Goal: Task Accomplishment & Management: Manage account settings

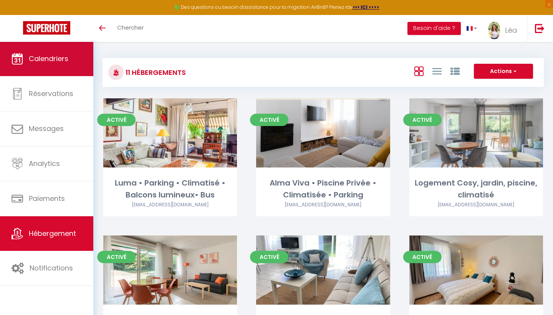
click at [58, 75] on link "Calendriers" at bounding box center [46, 58] width 93 height 35
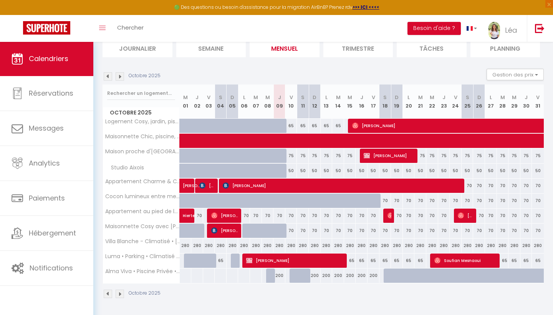
scroll to position [56, 0]
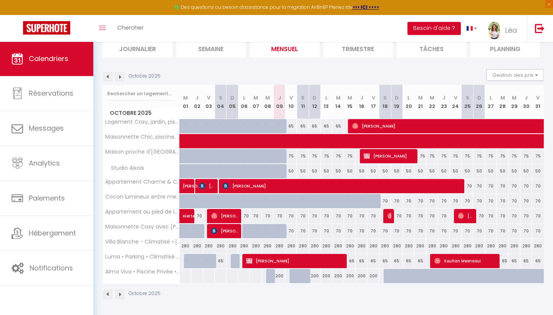
click at [281, 279] on div "200" at bounding box center [280, 276] width 12 height 14
type input "200"
type input "Jeu 09 Octobre 2025"
type input "Ven 10 Octobre 2025"
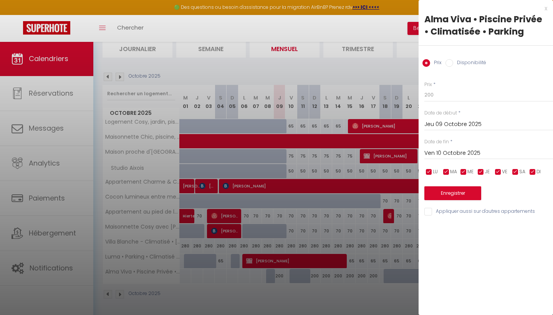
click at [551, 5] on div "x Alma Viva • Piscine Privée • Climatisée • Parking Prix Disponibilité Prix * 2…" at bounding box center [486, 112] width 134 height 224
click at [547, 9] on div "x" at bounding box center [483, 8] width 129 height 9
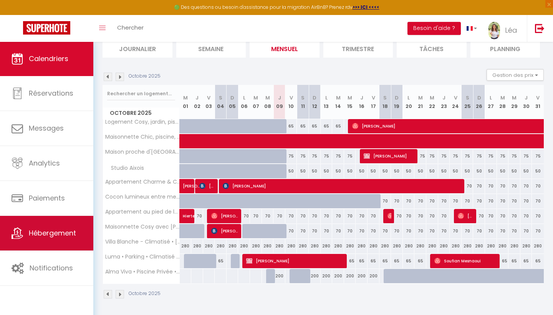
click at [43, 244] on link "Hébergement" at bounding box center [46, 233] width 93 height 35
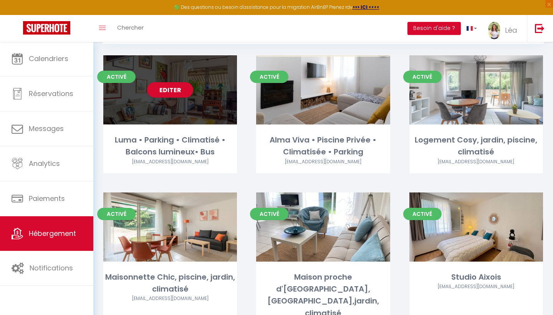
scroll to position [46, 0]
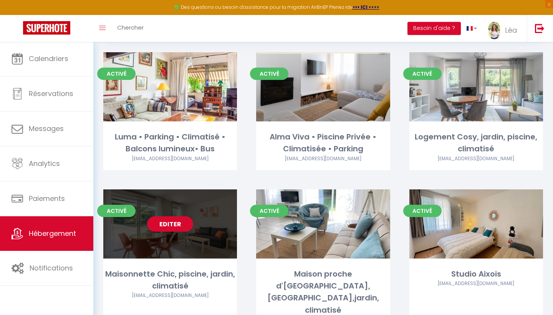
click at [175, 227] on link "Editer" at bounding box center [170, 223] width 46 height 15
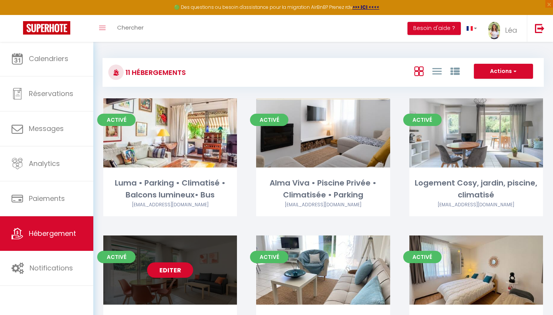
select select "3"
select select "2"
select select "1"
select select
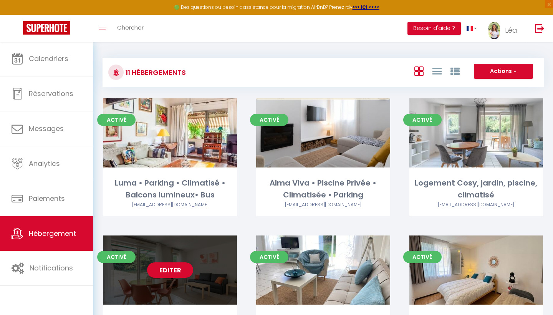
select select "28"
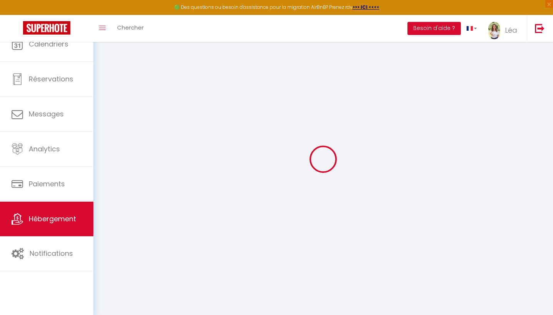
select select
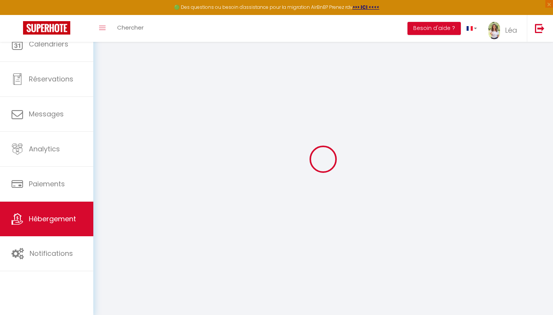
select select
checkbox input "false"
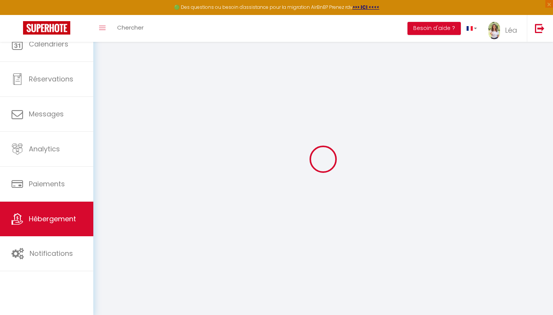
select select
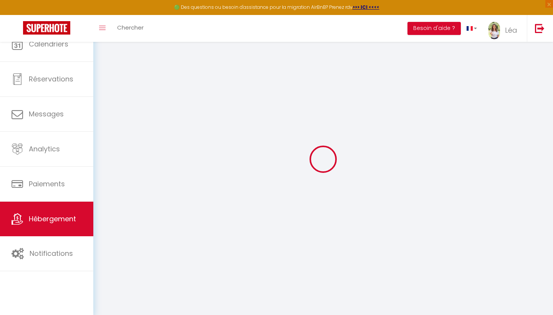
select select
checkbox input "false"
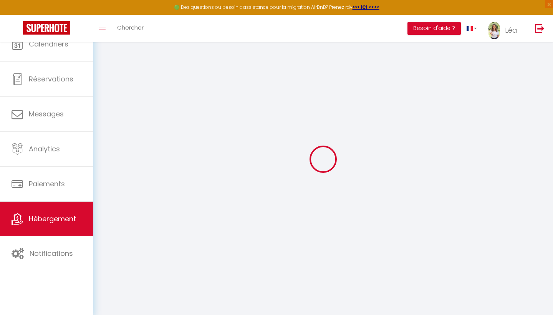
checkbox input "false"
select select
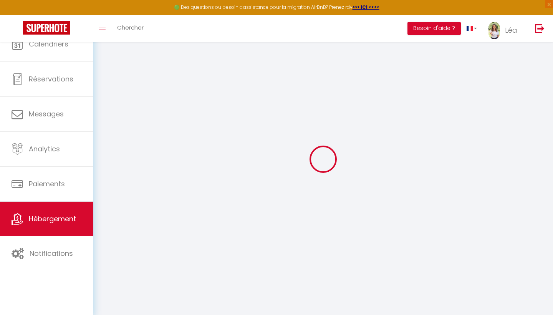
select select
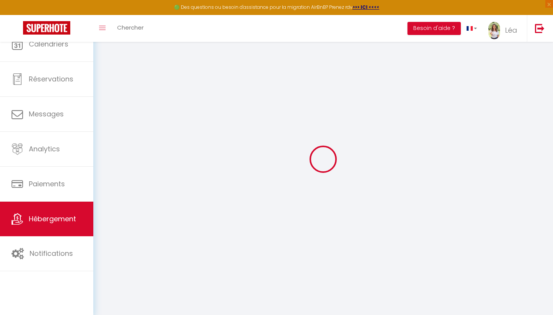
checkbox input "false"
select select
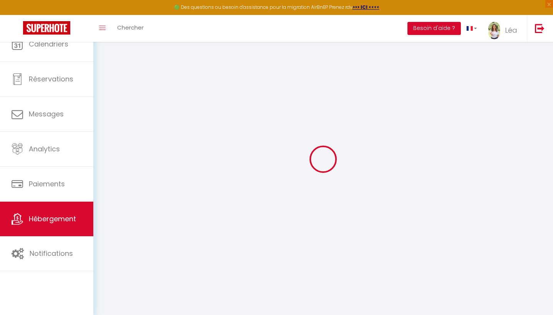
select select
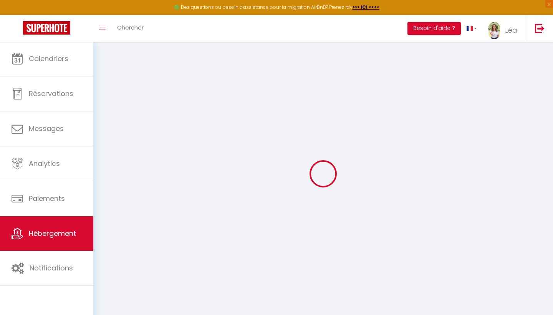
select select
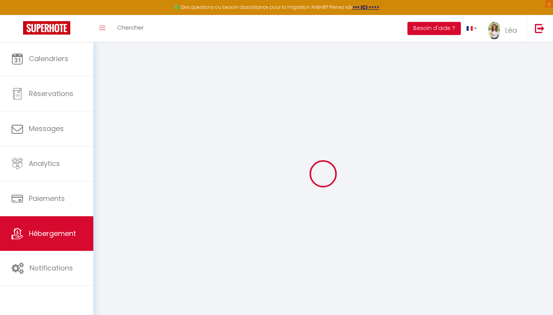
select select
checkbox input "false"
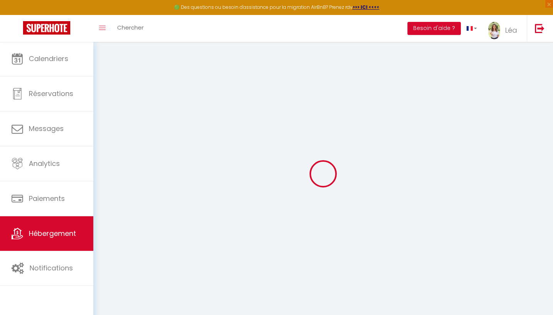
select select
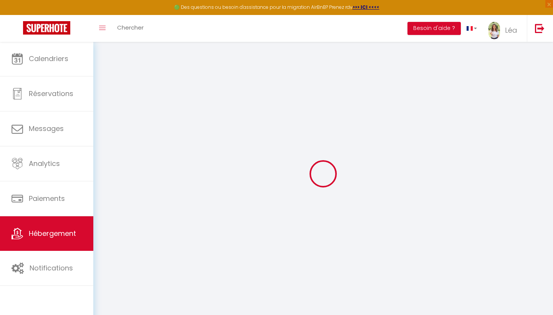
select select
checkbox input "false"
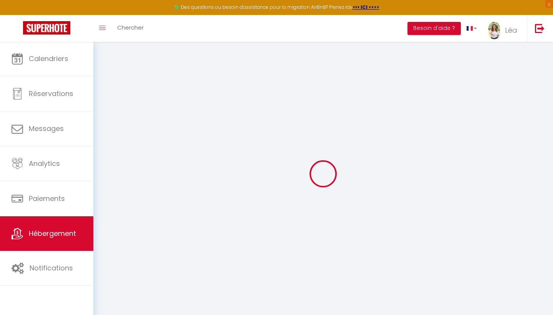
checkbox input "false"
select select
type input "Maisonnette Chic, piscine, jardin, climatisé"
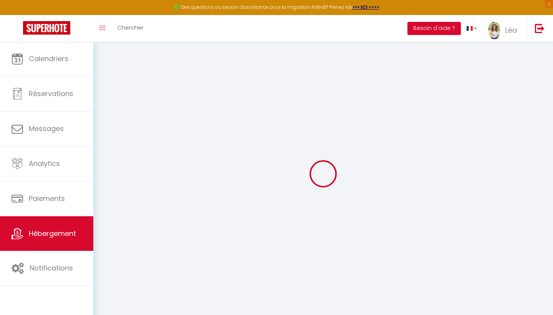
select select "houses"
select select "2"
type input "140"
type input "95"
select select
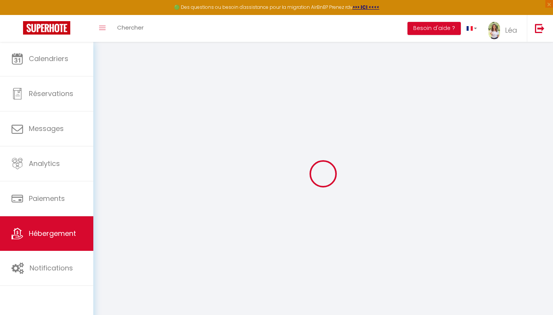
select select
type input "Zone d'aménagement concerté de [GEOGRAPHIC_DATA]"
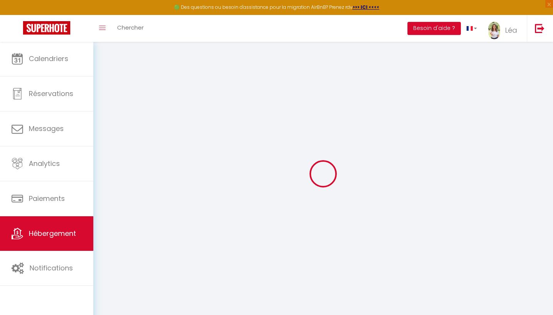
type input "13710"
type input "Fuveau"
type input "[EMAIL_ADDRESS][DOMAIN_NAME]"
select select
checkbox input "false"
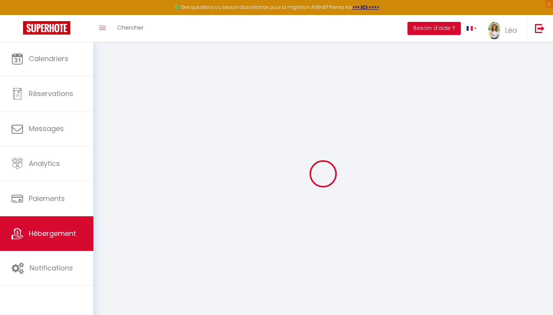
checkbox input "false"
type input "0"
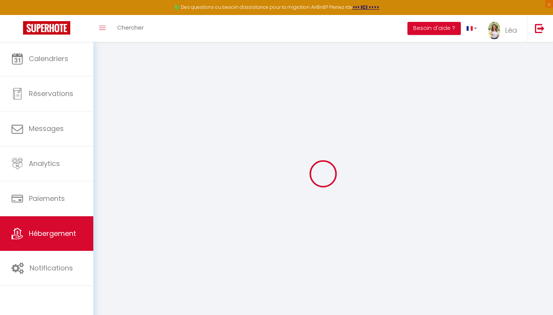
type input "0"
select select
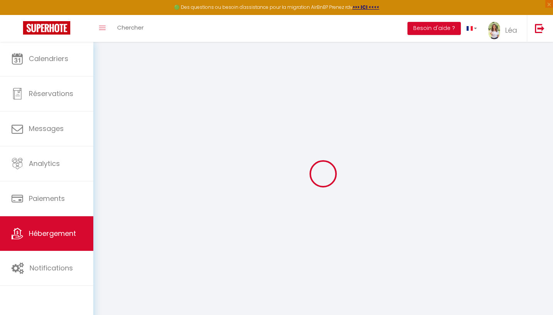
select select
checkbox input "false"
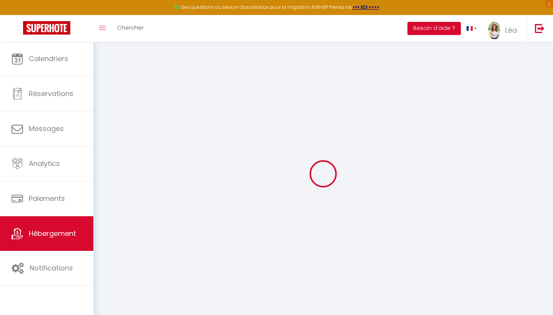
checkbox input "false"
select select
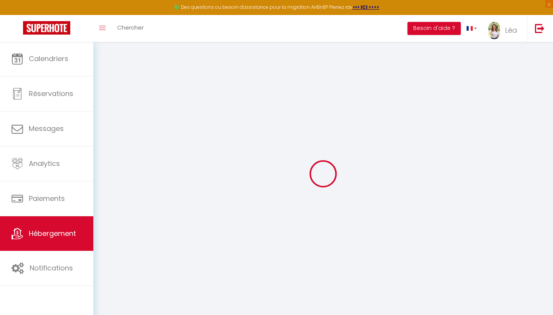
select select
checkbox input "false"
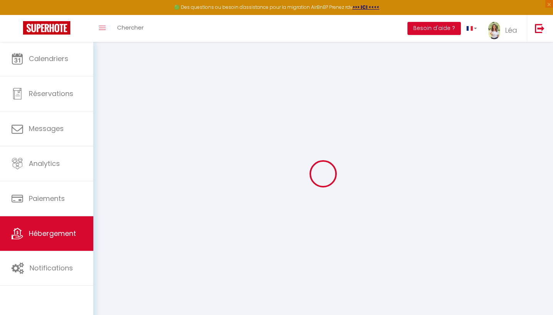
checkbox input "false"
select select "17:00"
select select "23:45"
select select "11:00"
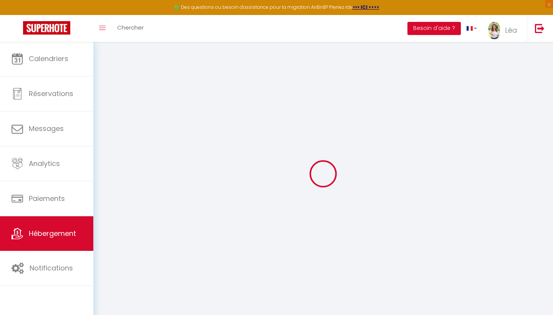
select select "30"
select select "120"
select select
checkbox input "false"
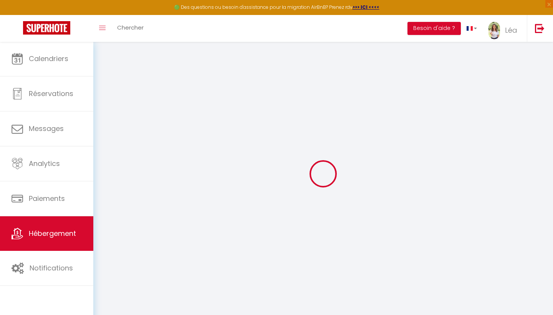
checkbox input "false"
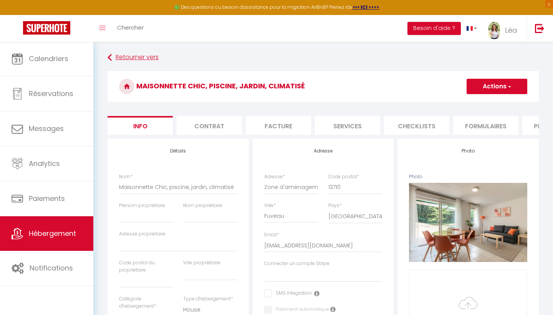
click at [112, 56] on icon at bounding box center [110, 58] width 4 height 14
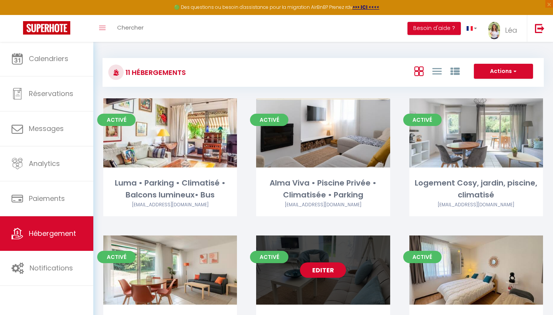
scroll to position [58, 0]
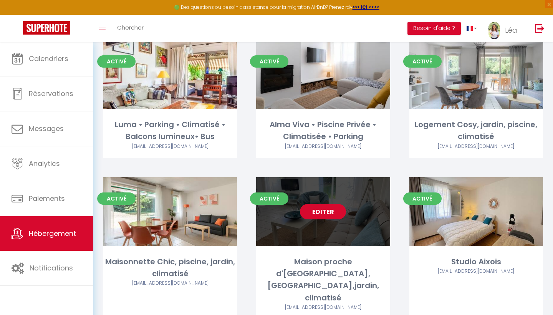
click at [315, 212] on link "Editer" at bounding box center [323, 211] width 46 height 15
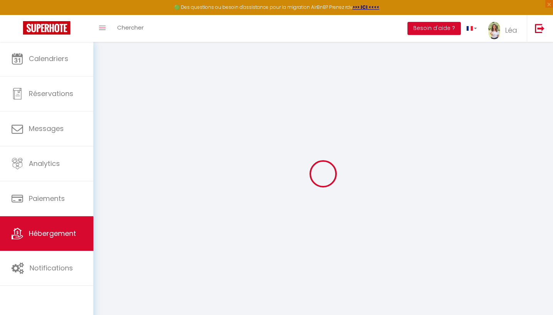
select select
type input "[EMAIL_ADDRESS][DOMAIN_NAME]"
checkbox input "true"
select select
select select "17:00"
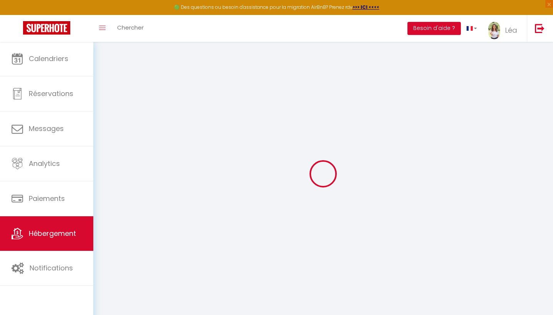
select select "23:45"
select select "11:00"
select select "30"
select select "120"
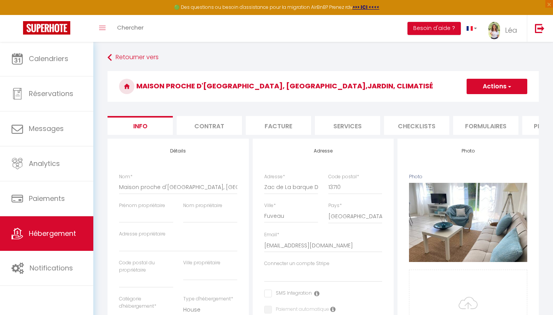
select select
checkbox input "false"
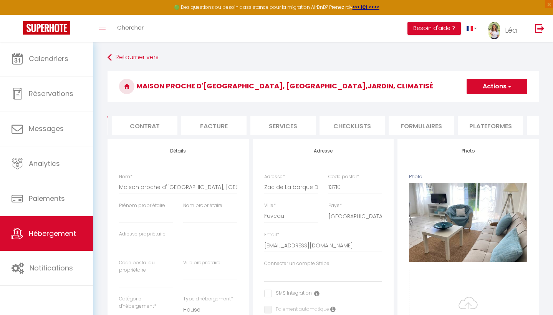
scroll to position [0, 67]
click at [421, 126] on li "Formulaires" at bounding box center [418, 125] width 65 height 19
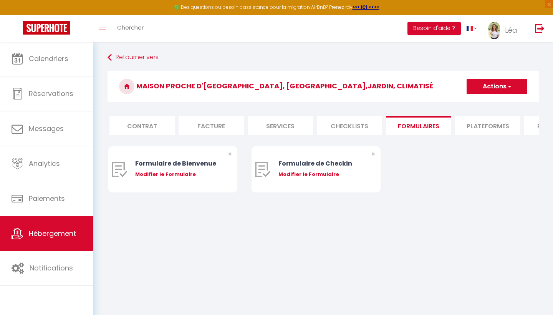
scroll to position [0, 256]
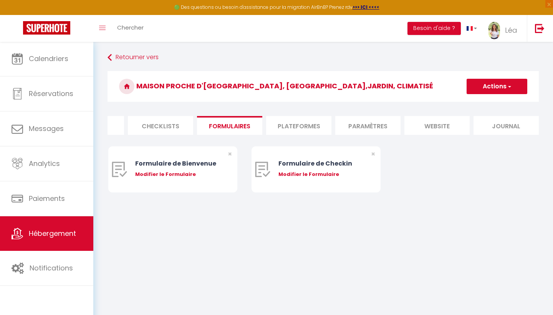
click at [310, 121] on li "Plateformes" at bounding box center [298, 125] width 65 height 19
select select
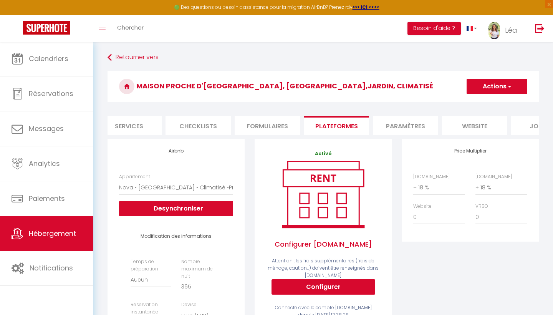
scroll to position [0, 203]
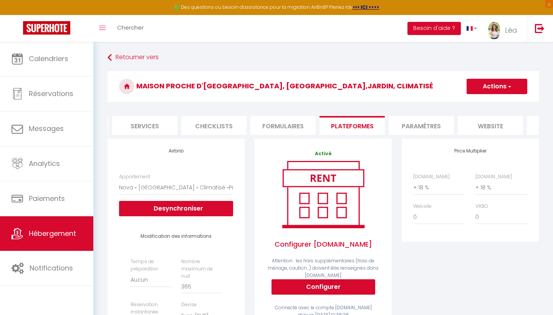
click at [155, 126] on li "Services" at bounding box center [144, 125] width 65 height 19
select select
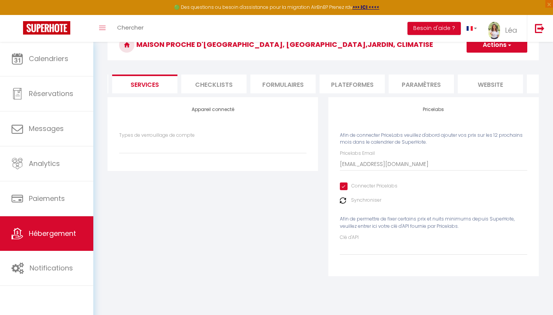
scroll to position [41, 0]
click at [361, 247] on input "Clé d'API" at bounding box center [434, 248] width 188 height 14
click at [343, 202] on img at bounding box center [343, 201] width 6 height 6
click at [344, 198] on img at bounding box center [343, 201] width 6 height 6
click at [347, 198] on div "Synchroniser" at bounding box center [434, 200] width 188 height 7
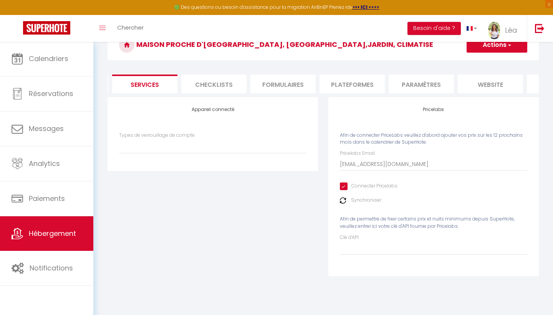
click at [349, 198] on div "Synchroniser" at bounding box center [434, 200] width 188 height 7
click at [351, 198] on label "Synchroniser" at bounding box center [366, 200] width 30 height 7
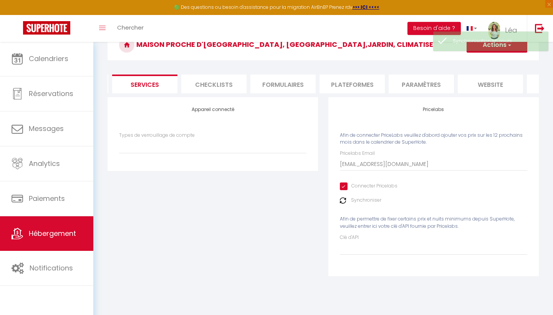
click at [340, 198] on img at bounding box center [343, 201] width 6 height 6
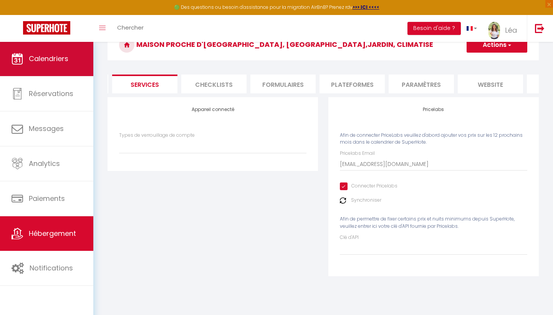
click at [49, 59] on span "Calendriers" at bounding box center [49, 59] width 40 height 10
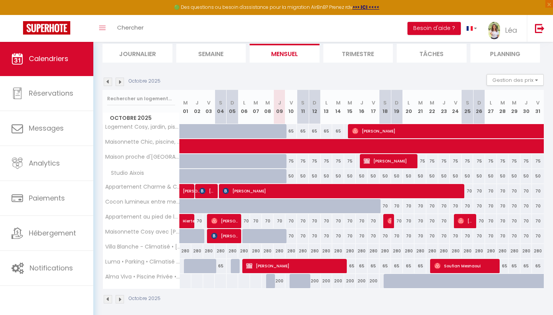
scroll to position [50, 0]
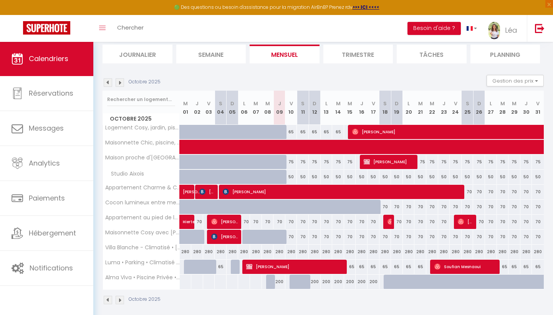
click at [245, 222] on div "70" at bounding box center [244, 222] width 12 height 14
type input "70"
type input "Lun 06 Octobre 2025"
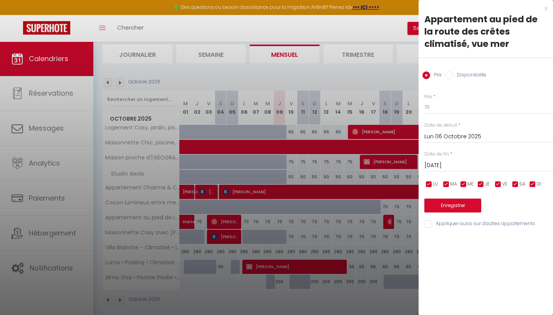
click at [460, 140] on input "Lun 06 Octobre 2025" at bounding box center [489, 137] width 129 height 10
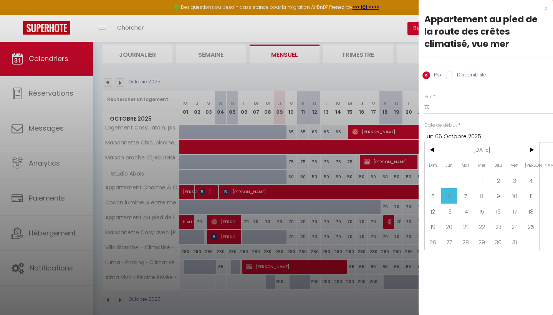
click at [450, 199] on span "6" at bounding box center [449, 195] width 17 height 15
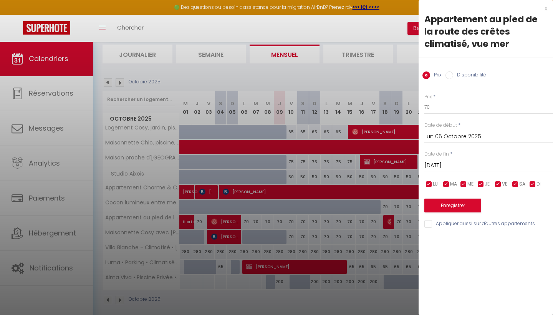
click at [459, 163] on input "[DATE]" at bounding box center [489, 166] width 129 height 10
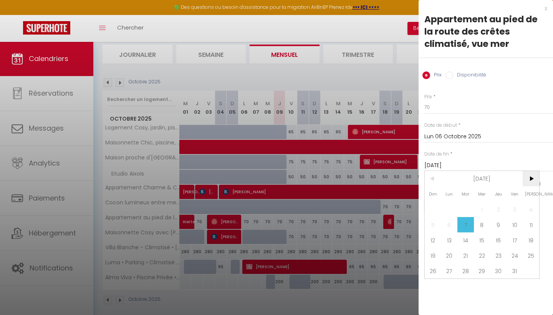
click at [531, 174] on span ">" at bounding box center [531, 178] width 17 height 15
click at [526, 242] on span "20" at bounding box center [531, 239] width 17 height 15
type input "Sam 20 Décembre 2025"
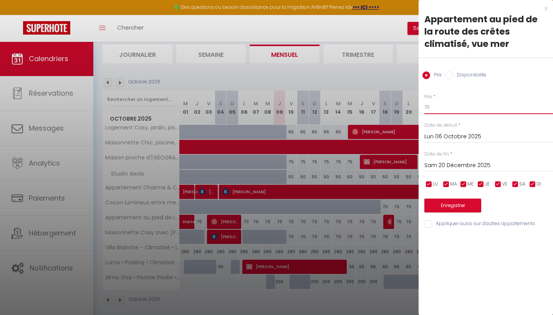
click at [442, 103] on input "70" at bounding box center [489, 107] width 129 height 14
click at [450, 201] on button "Enregistrer" at bounding box center [453, 206] width 57 height 14
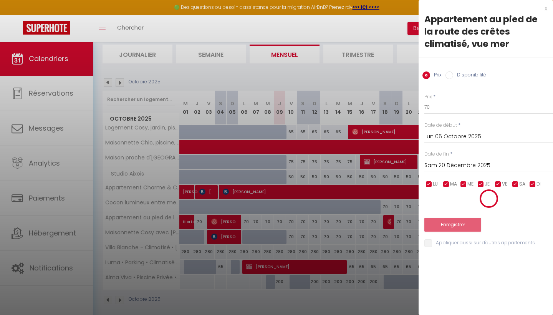
scroll to position [41, 0]
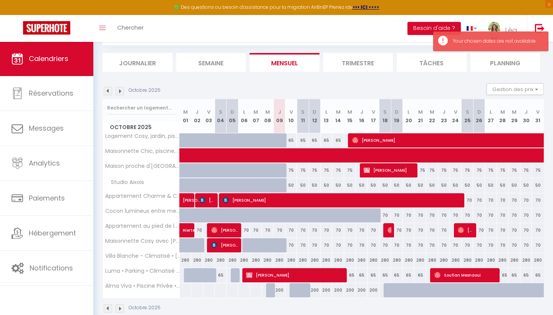
click at [120, 97] on div "Octobre 2025 Gestion des prix Nb Nuits minimum Règles Disponibilité" at bounding box center [323, 91] width 441 height 16
click at [120, 94] on img at bounding box center [120, 91] width 8 height 8
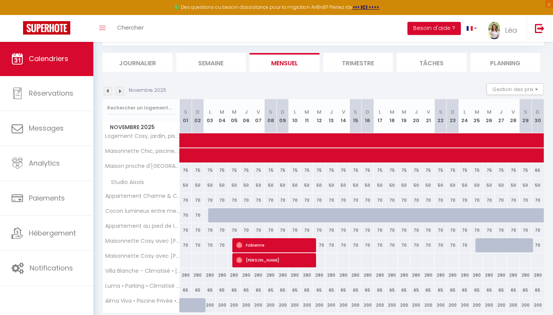
click at [227, 231] on div "70" at bounding box center [222, 230] width 12 height 14
type input "[DATE]"
type input "Mer 05 Novembre 2025"
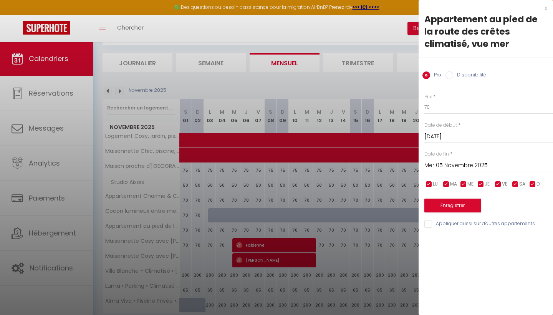
click at [443, 136] on input "[DATE]" at bounding box center [489, 137] width 129 height 10
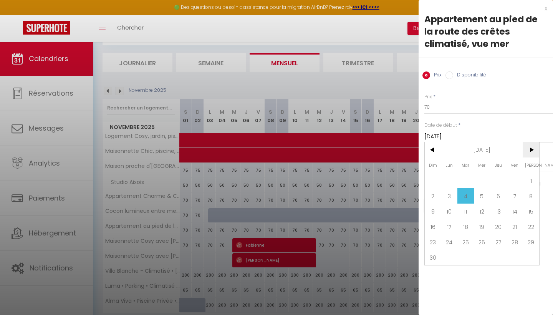
click at [523, 152] on span ">" at bounding box center [531, 149] width 17 height 15
click at [525, 152] on span ">" at bounding box center [531, 149] width 17 height 15
click at [429, 153] on span "<" at bounding box center [433, 149] width 17 height 15
click at [528, 214] on span "20" at bounding box center [531, 211] width 17 height 15
type input "Sam 20 Décembre 2025"
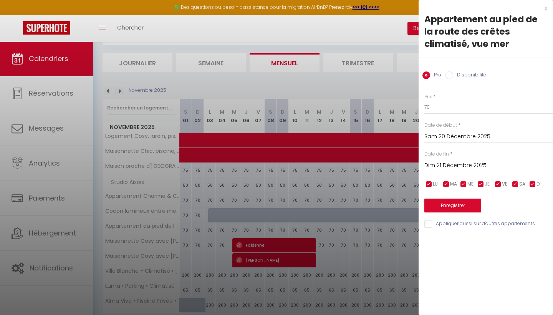
click at [460, 168] on input "Dim 21 Décembre 2025" at bounding box center [489, 166] width 129 height 10
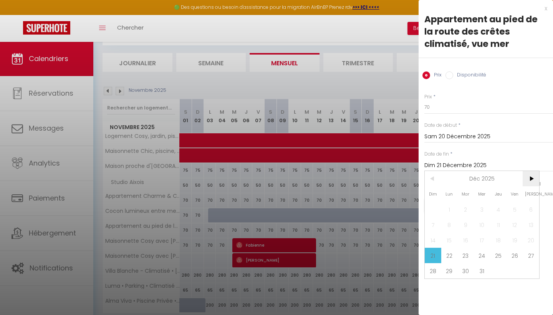
click at [534, 179] on span ">" at bounding box center [531, 178] width 17 height 15
click at [436, 221] on span "4" at bounding box center [433, 224] width 17 height 15
type input "Dim 04 Janvier 2026"
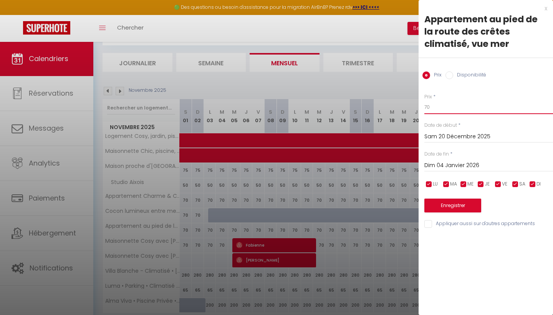
click at [448, 109] on input "70" at bounding box center [489, 107] width 129 height 14
type input "7"
type input "95"
click at [459, 206] on button "Enregistrer" at bounding box center [453, 206] width 57 height 14
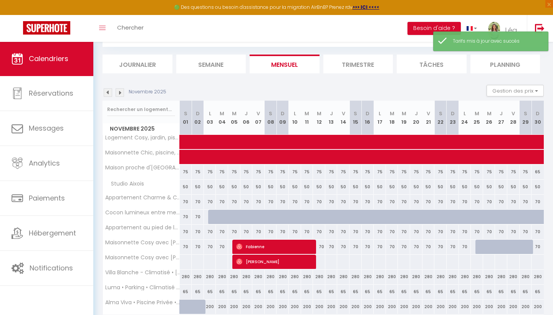
scroll to position [38, 0]
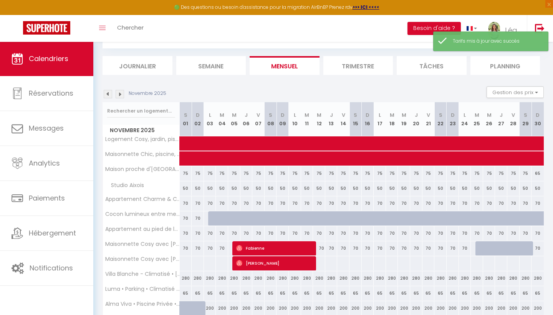
click at [120, 97] on img at bounding box center [120, 94] width 8 height 8
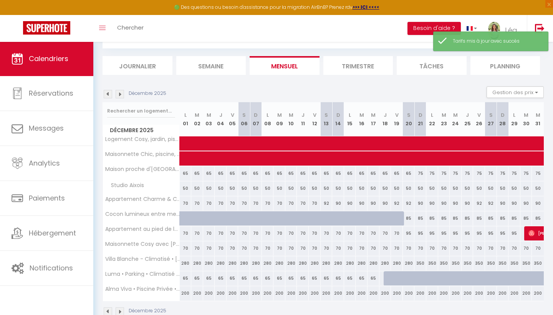
click at [120, 97] on img at bounding box center [120, 94] width 8 height 8
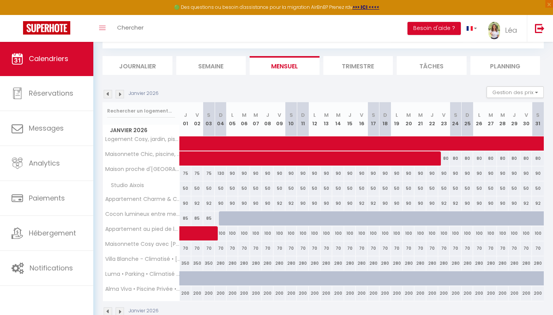
click at [222, 234] on span at bounding box center [214, 233] width 53 height 15
select select "OK"
select select "0"
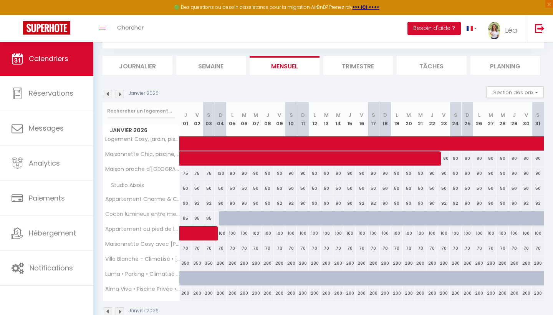
select select "1"
select select
select select "52923"
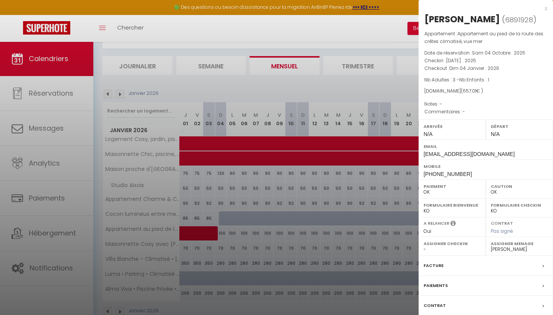
click at [548, 9] on div "x [PERSON_NAME] ( 6891928 ) Appartement : Appartement au pied de la route des c…" at bounding box center [486, 183] width 134 height 366
click at [545, 8] on div "x" at bounding box center [483, 8] width 129 height 9
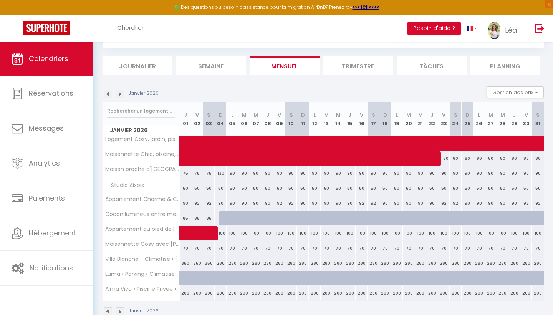
click at [119, 98] on div "Janvier 2026 Gestion des prix Nb Nuits minimum Règles Disponibilité" at bounding box center [323, 94] width 441 height 16
click at [120, 97] on img at bounding box center [120, 94] width 8 height 8
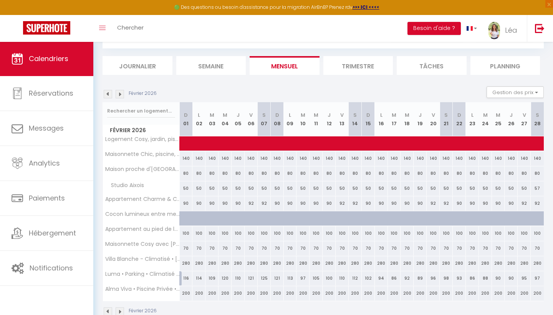
click at [119, 97] on img at bounding box center [120, 94] width 8 height 8
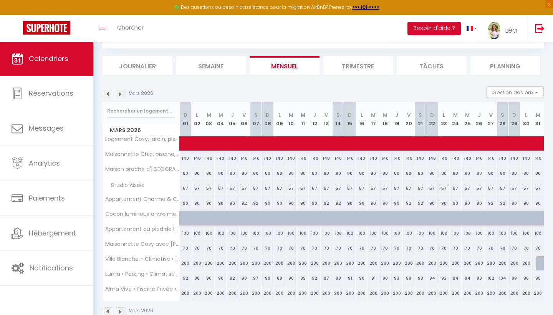
click at [186, 233] on div "100" at bounding box center [186, 233] width 12 height 14
type input "100"
type input "Dim 01 Mars 2026"
type input "Lun 02 Mars 2026"
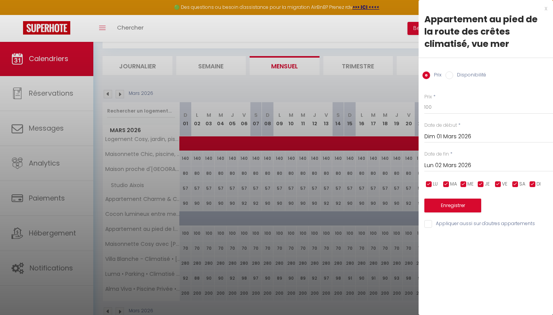
click at [441, 136] on input "Dim 01 Mars 2026" at bounding box center [489, 137] width 129 height 10
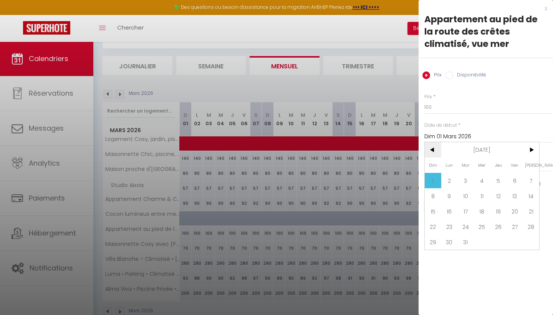
click at [440, 154] on span "<" at bounding box center [433, 149] width 17 height 15
click at [437, 200] on span "4" at bounding box center [433, 195] width 17 height 15
type input "Dim 04 Janvier 2026"
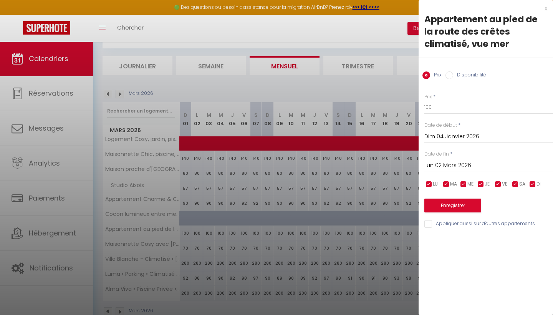
click at [462, 161] on input "Lun 02 Mars 2026" at bounding box center [489, 166] width 129 height 10
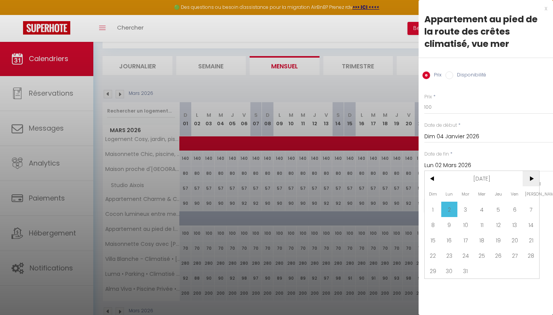
click at [528, 185] on span ">" at bounding box center [531, 178] width 17 height 15
click at [432, 178] on span "<" at bounding box center [433, 178] width 17 height 15
click at [500, 270] on span "30" at bounding box center [498, 270] width 17 height 15
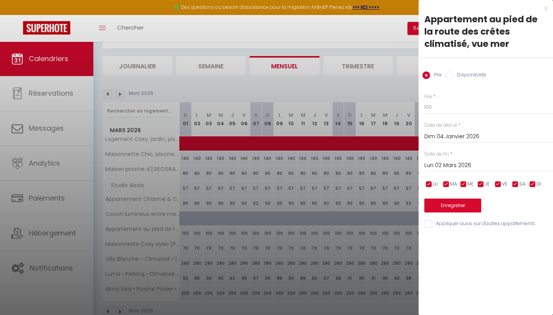
type input "Jeu 30 Avril 2026"
click at [451, 105] on input "100" at bounding box center [489, 107] width 129 height 14
type input "1"
type input "80"
click at [455, 199] on button "Enregistrer" at bounding box center [453, 206] width 57 height 14
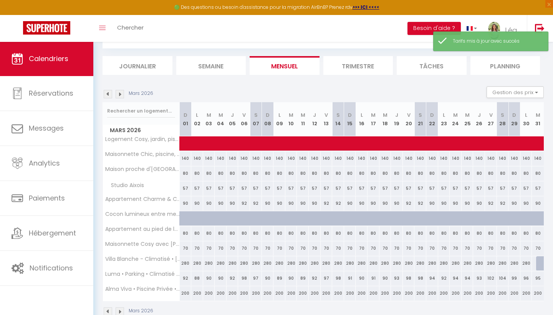
scroll to position [0, 0]
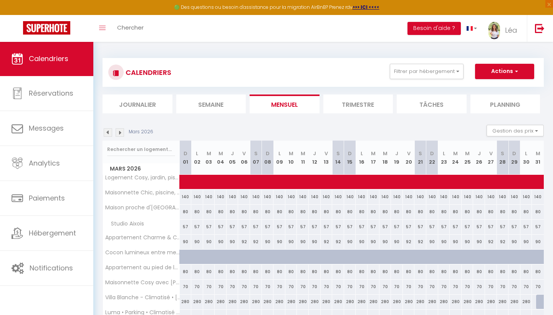
click at [108, 134] on img at bounding box center [108, 132] width 8 height 8
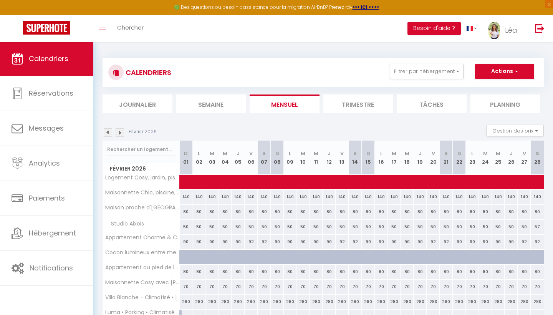
click at [108, 134] on img at bounding box center [108, 132] width 8 height 8
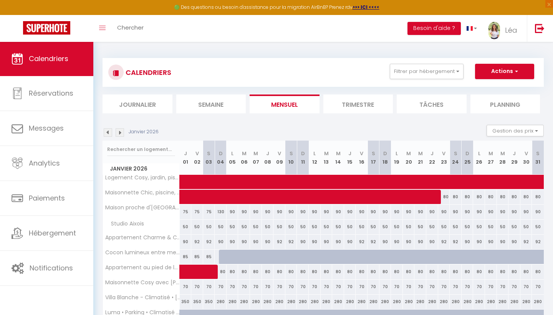
click at [107, 133] on img at bounding box center [108, 132] width 8 height 8
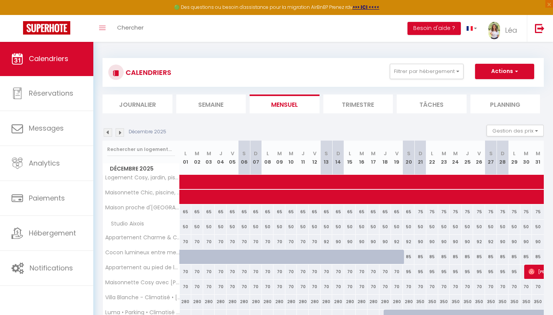
click at [107, 133] on img at bounding box center [108, 132] width 8 height 8
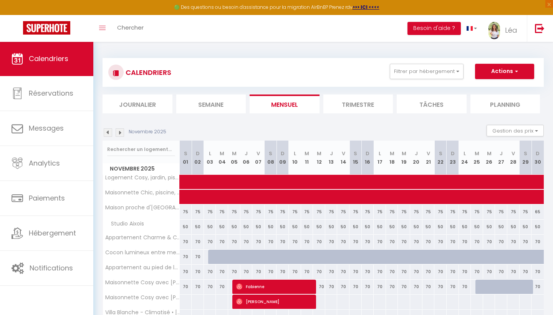
click at [107, 133] on img at bounding box center [108, 132] width 8 height 8
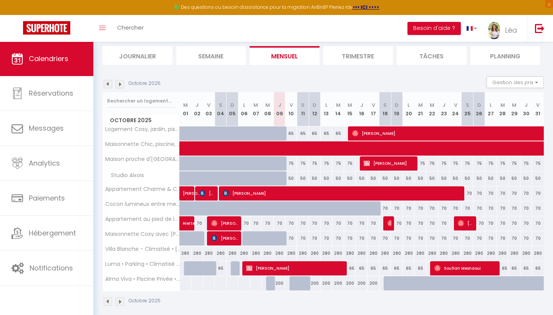
scroll to position [52, 0]
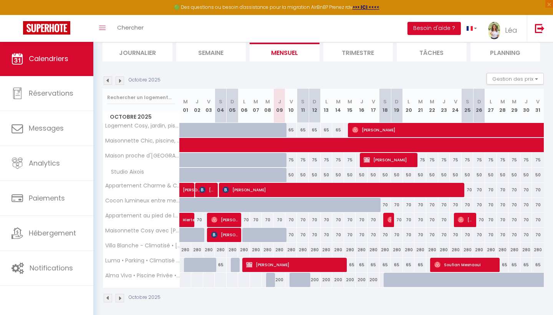
click at [247, 217] on div "70" at bounding box center [244, 220] width 12 height 14
type input "70"
type input "Lun 06 Octobre 2025"
type input "[DATE]"
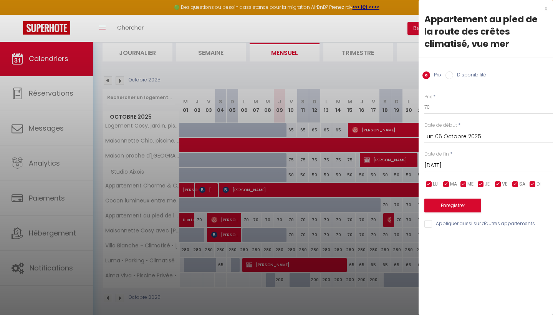
click at [439, 134] on input "Lun 06 Octobre 2025" at bounding box center [489, 137] width 129 height 10
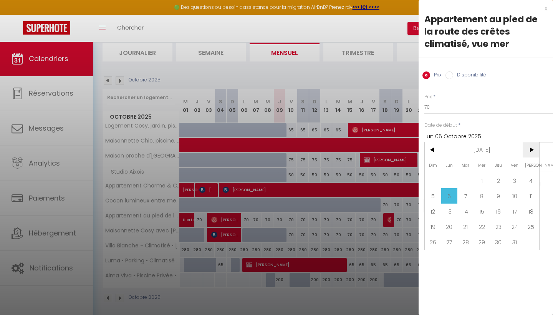
click at [531, 148] on span ">" at bounding box center [531, 149] width 17 height 15
click at [433, 217] on span "14" at bounding box center [433, 211] width 17 height 15
type input "Dim 14 Décembre 2025"
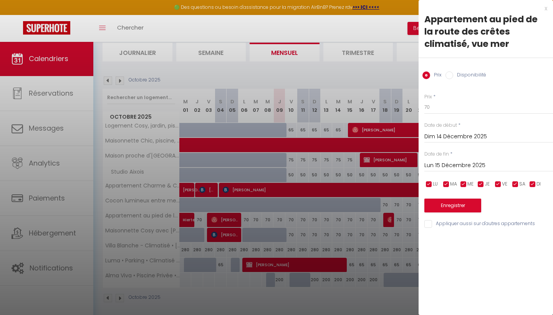
click at [467, 164] on input "Lun 15 Décembre 2025" at bounding box center [489, 166] width 129 height 10
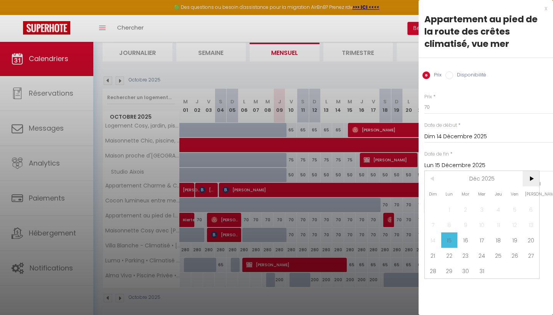
click at [526, 178] on span ">" at bounding box center [531, 178] width 17 height 15
click at [442, 225] on span "5" at bounding box center [449, 224] width 17 height 15
type input "Lun 05 Janvier 2026"
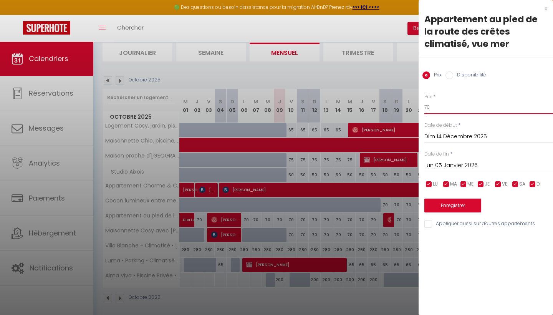
click at [441, 111] on input "70" at bounding box center [489, 107] width 129 height 14
type input "7"
type input "110"
click at [446, 206] on button "Enregistrer" at bounding box center [453, 206] width 57 height 14
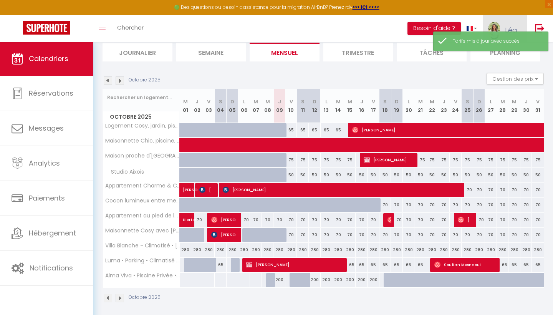
scroll to position [41, 0]
